Goal: Transaction & Acquisition: Purchase product/service

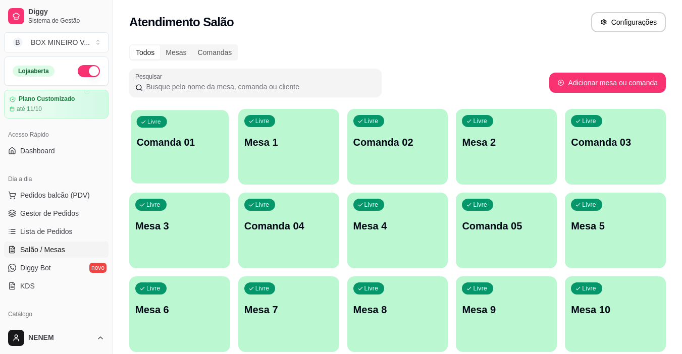
click at [185, 174] on div "button" at bounding box center [180, 178] width 98 height 12
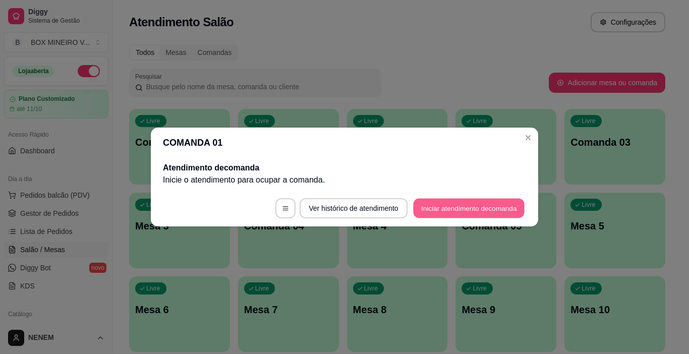
click at [422, 211] on button "Iniciar atendimento de comanda" at bounding box center [468, 209] width 111 height 20
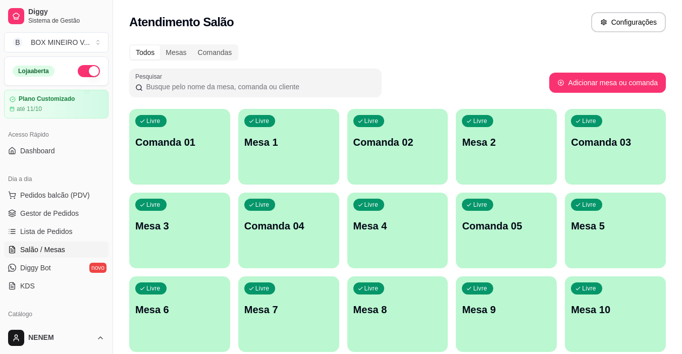
click at [54, 215] on span "Gestor de Pedidos" at bounding box center [49, 213] width 59 height 10
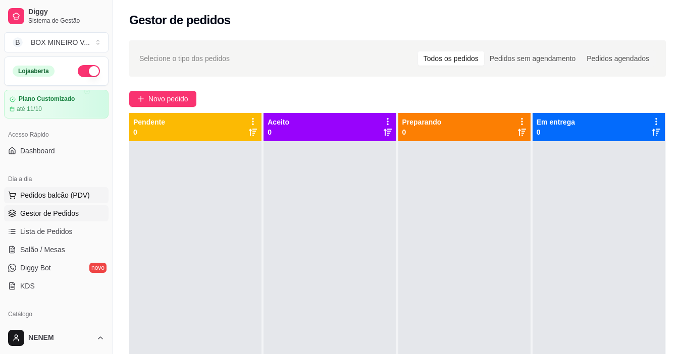
drag, startPoint x: 149, startPoint y: 153, endPoint x: 48, endPoint y: 197, distance: 109.8
click at [48, 197] on span "Pedidos balcão (PDV)" at bounding box center [55, 195] width 70 height 10
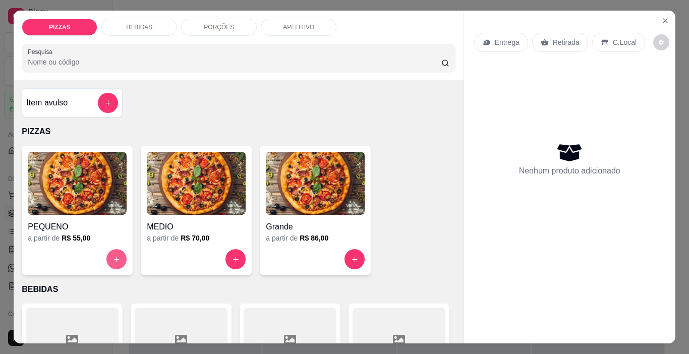
drag, startPoint x: 112, startPoint y: 260, endPoint x: 389, endPoint y: 109, distance: 315.8
click at [389, 109] on div "Item avulso PIZZAS PEQUENO a partir de R$ 55,00 MEDIO a partir de R$ 70,00 Gran…" at bounding box center [239, 211] width 450 height 263
click at [540, 76] on div "Nenhum produto adicionado" at bounding box center [569, 159] width 191 height 198
click at [470, 101] on div "Entrega Retirada C.Local Nenhum produto adicionado" at bounding box center [569, 169] width 211 height 317
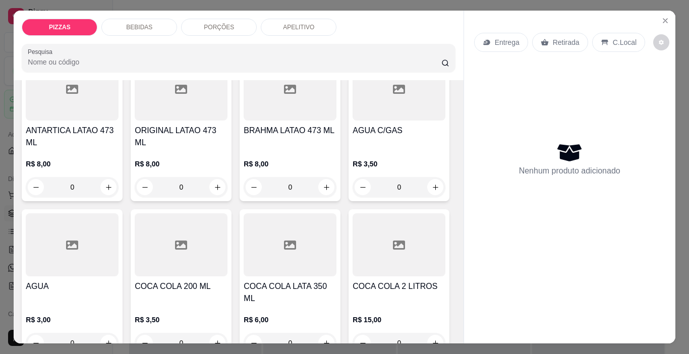
scroll to position [303, 0]
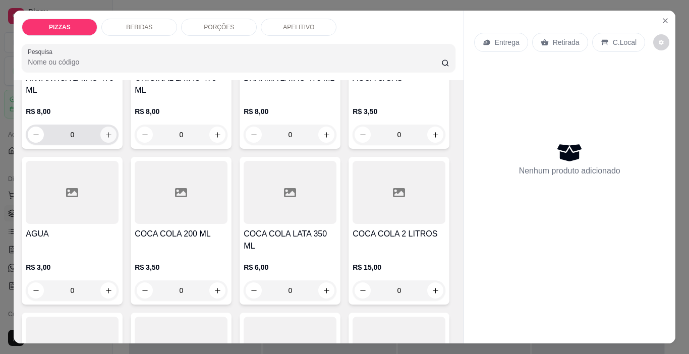
click at [107, 133] on icon "increase-product-quantity" at bounding box center [109, 135] width 8 height 8
type input "1"
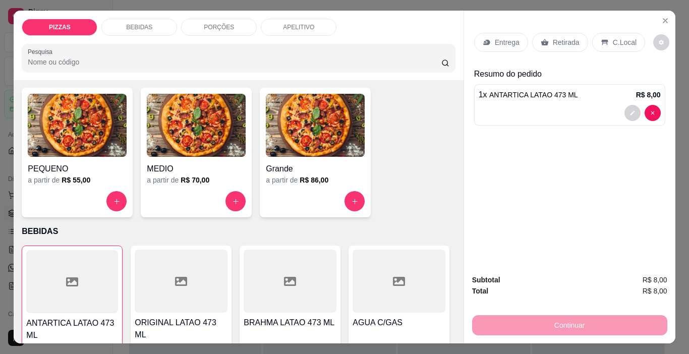
scroll to position [51, 0]
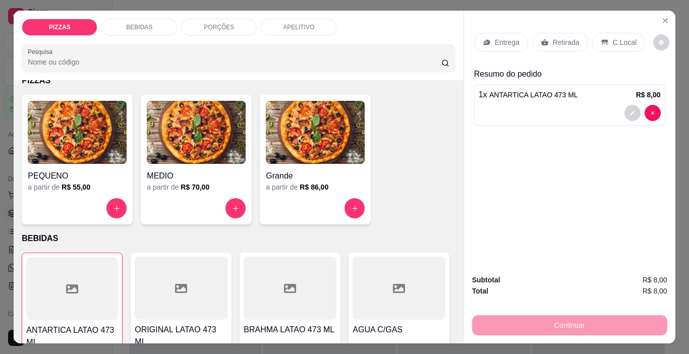
drag, startPoint x: 44, startPoint y: 188, endPoint x: 485, endPoint y: 232, distance: 442.6
click at [485, 232] on div "Entrega Retirada C.Local Resumo do pedido 1 x ANTARTICA LATAO 473 ML R$ 8,00" at bounding box center [569, 139] width 211 height 256
click at [89, 193] on div "PEQUENO a partir de R$ 55,00" at bounding box center [77, 160] width 111 height 130
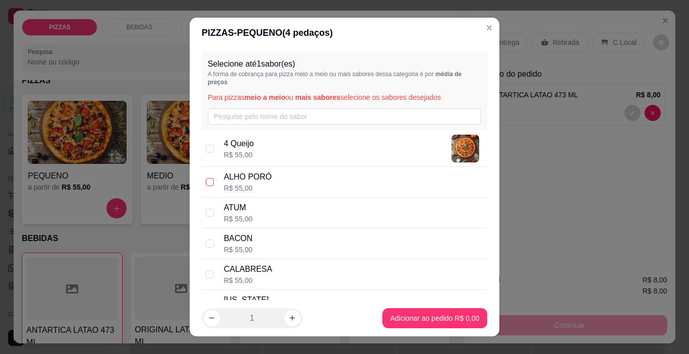
click at [206, 183] on input "checkbox" at bounding box center [210, 182] width 8 height 8
checkbox input "true"
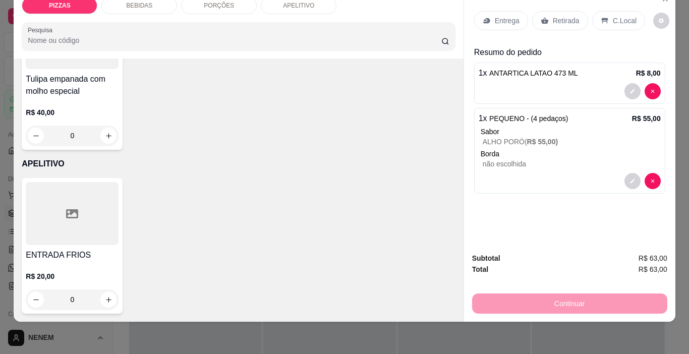
scroll to position [2519, 0]
click at [498, 291] on div "Continuar" at bounding box center [569, 302] width 195 height 23
